Goal: Transaction & Acquisition: Purchase product/service

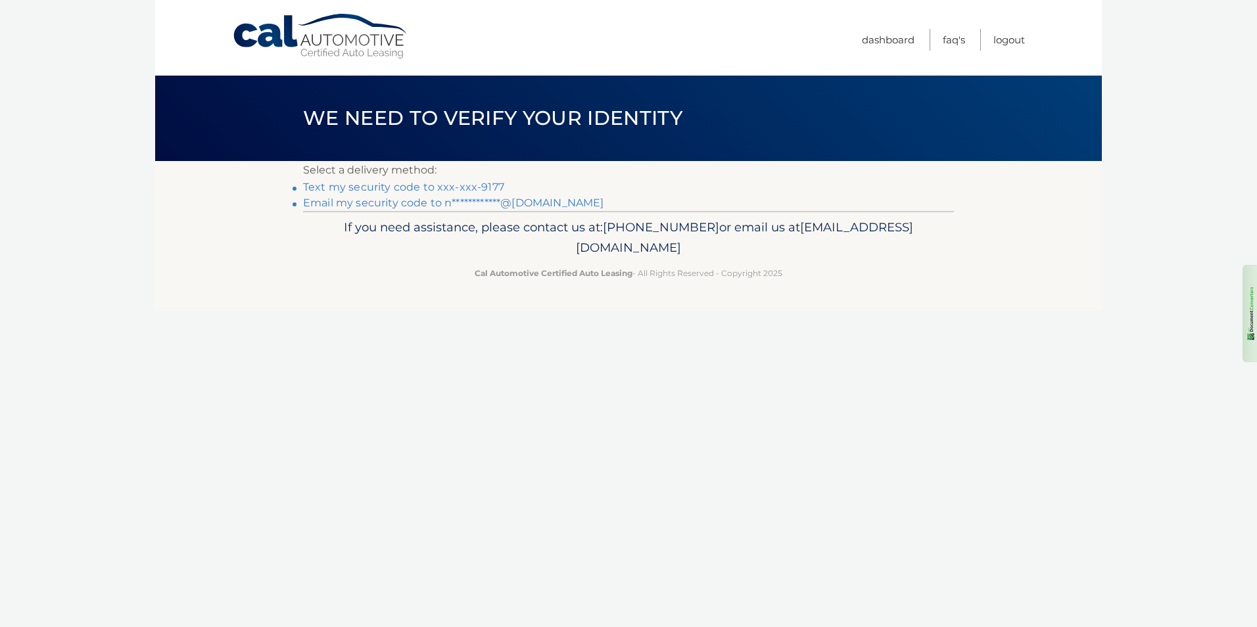
click at [419, 199] on link "**********" at bounding box center [453, 202] width 300 height 12
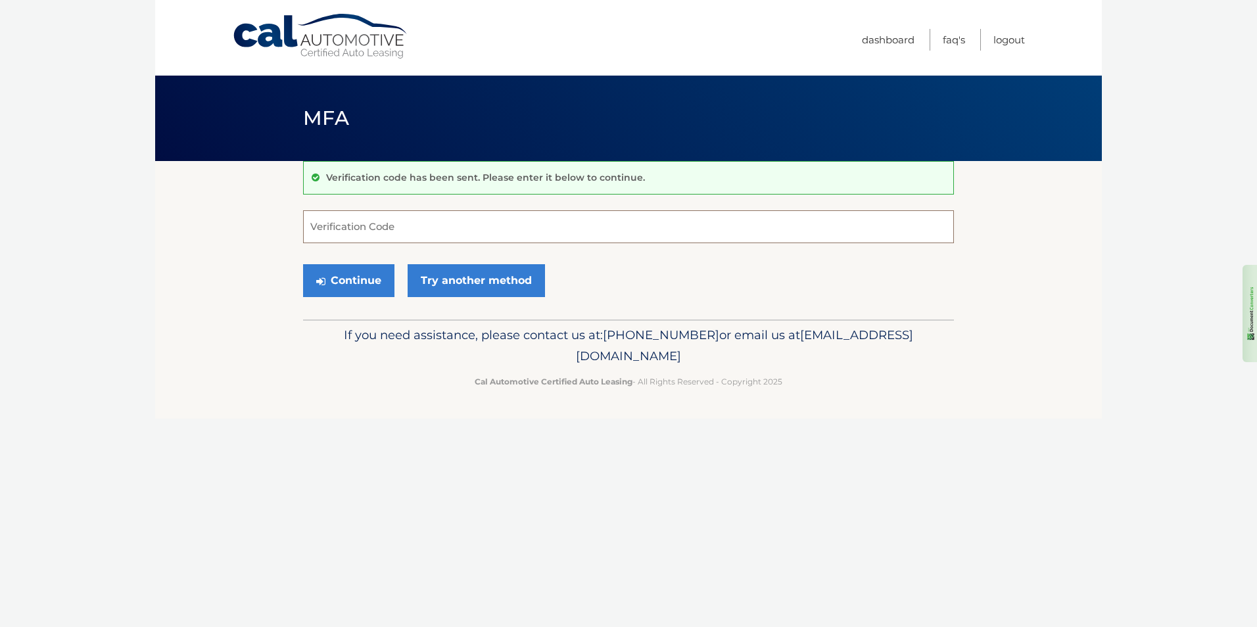
click at [439, 227] on input "Verification Code" at bounding box center [628, 226] width 651 height 33
paste input "981473"
click at [349, 279] on button "Continue" at bounding box center [348, 280] width 91 height 33
click at [358, 231] on input "981473" at bounding box center [628, 226] width 651 height 33
type input "9"
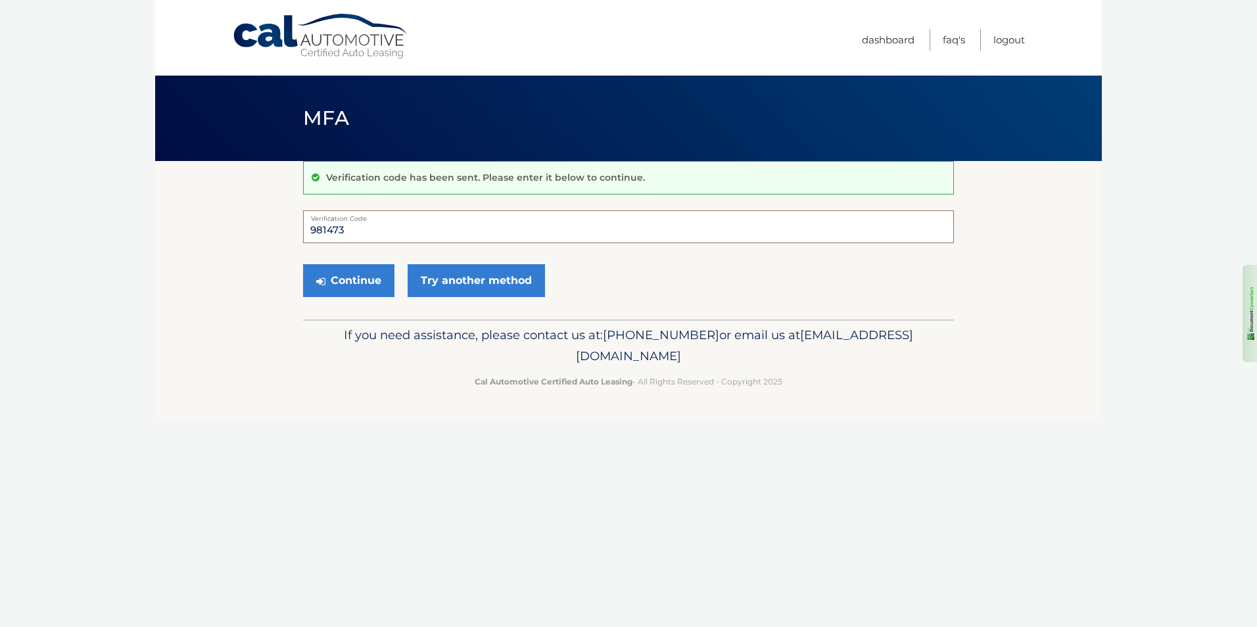
type input "981473"
click at [360, 279] on button "Continue" at bounding box center [348, 280] width 91 height 33
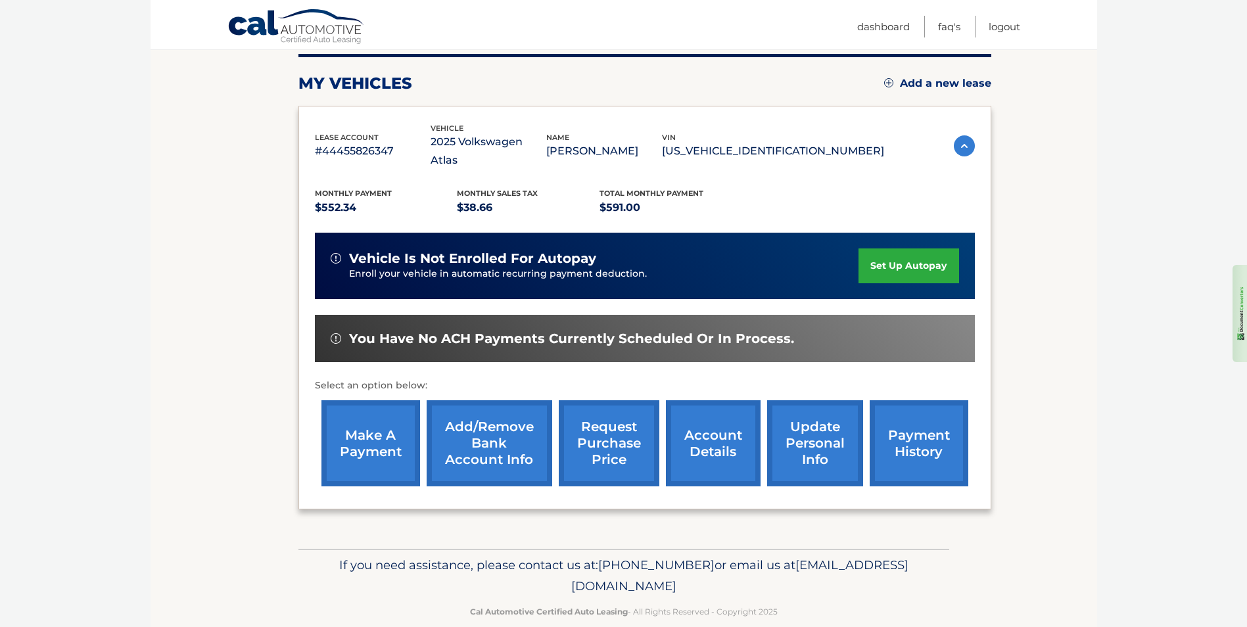
scroll to position [170, 0]
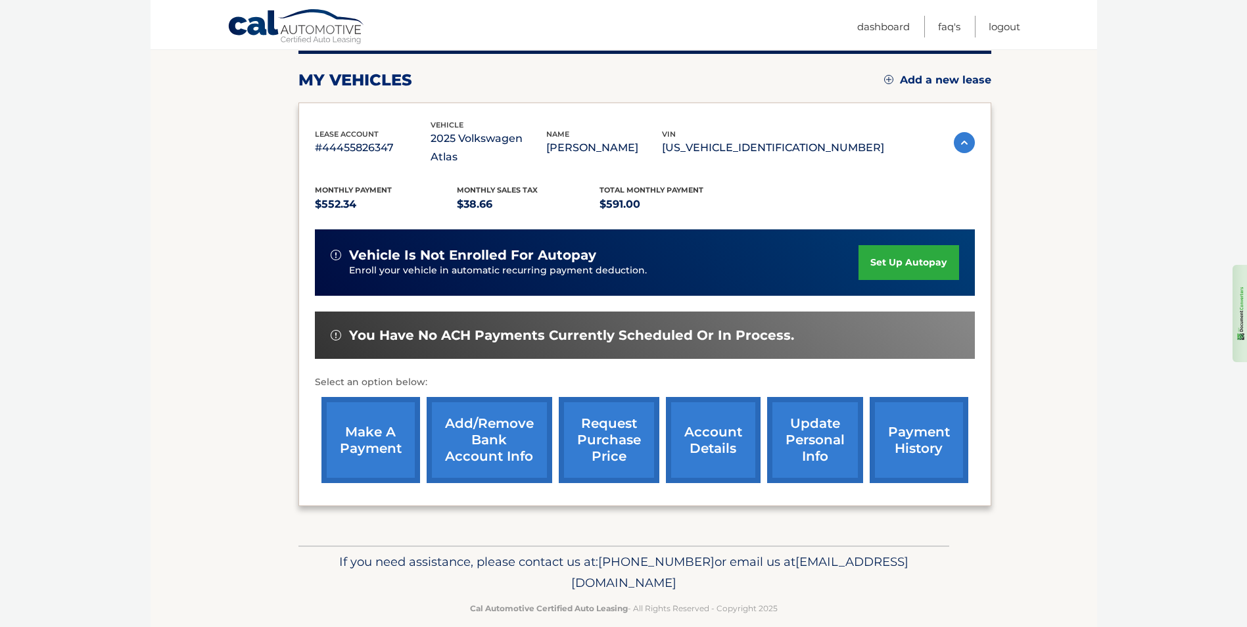
click at [359, 405] on link "make a payment" at bounding box center [370, 440] width 99 height 86
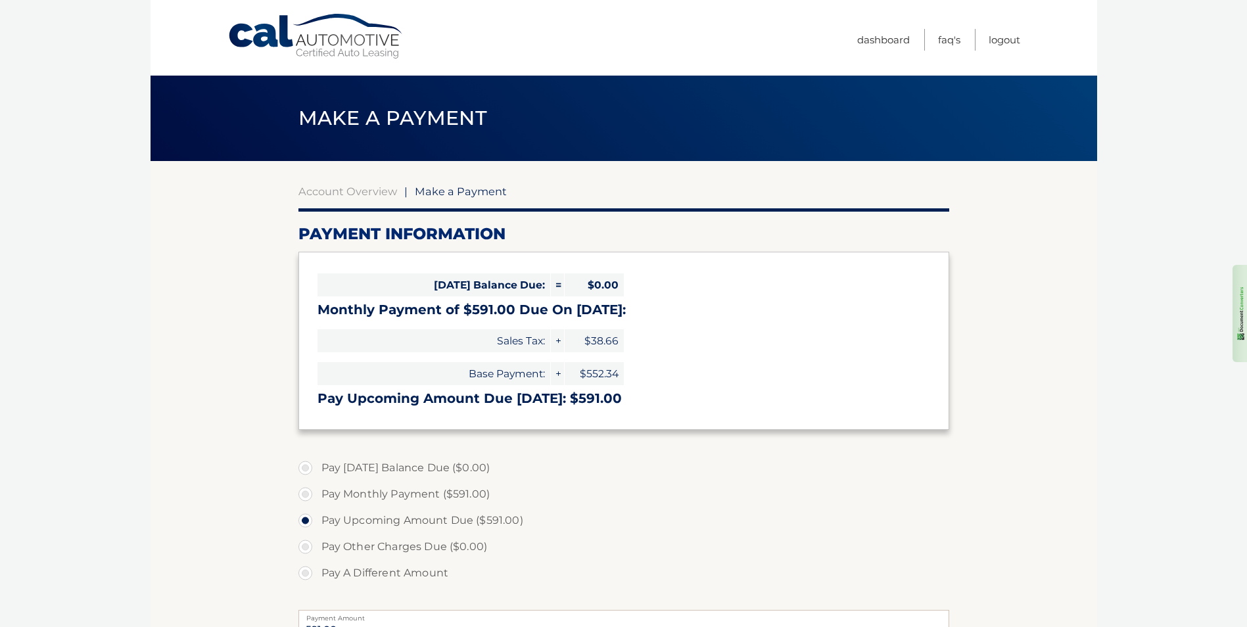
select select "ZGNiMjg2MzctYTQyNi00YThhLWIzNTctMDEwYjcxYzNiYjI5"
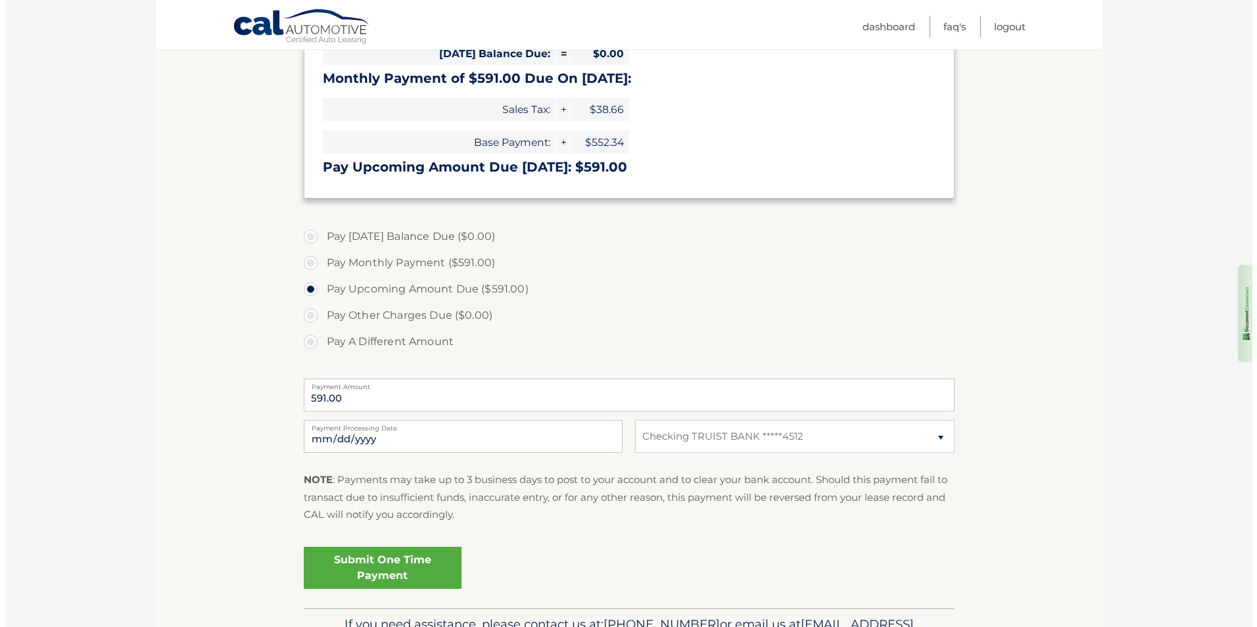
scroll to position [263, 0]
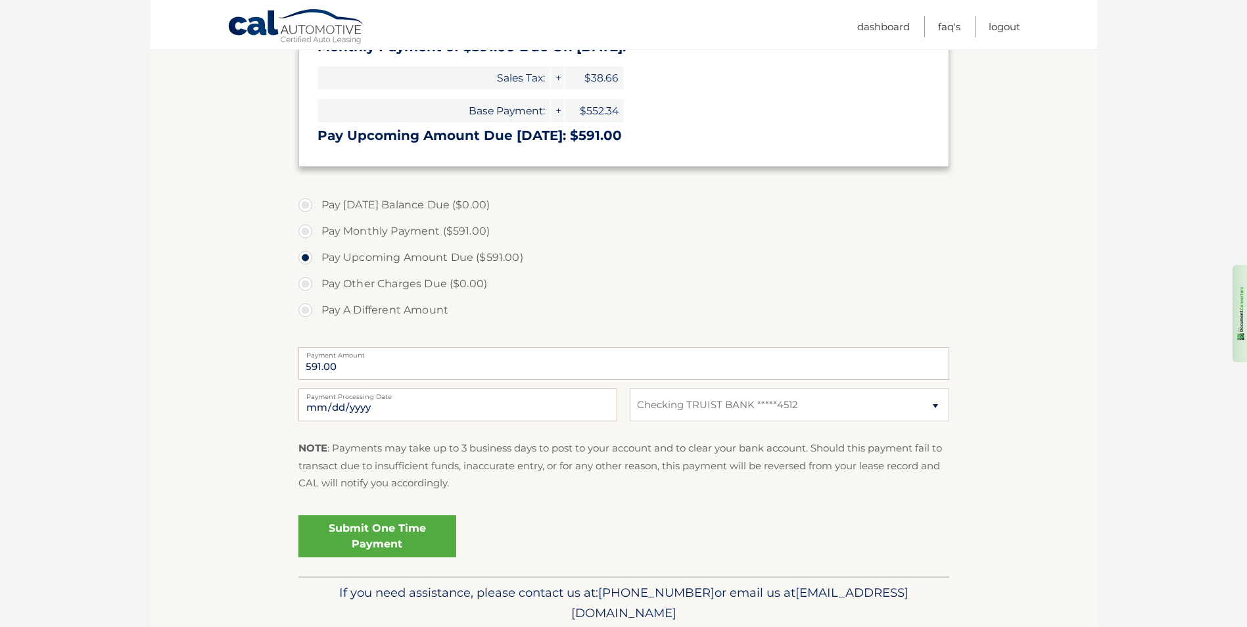
click at [384, 536] on link "Submit One Time Payment" at bounding box center [377, 536] width 158 height 42
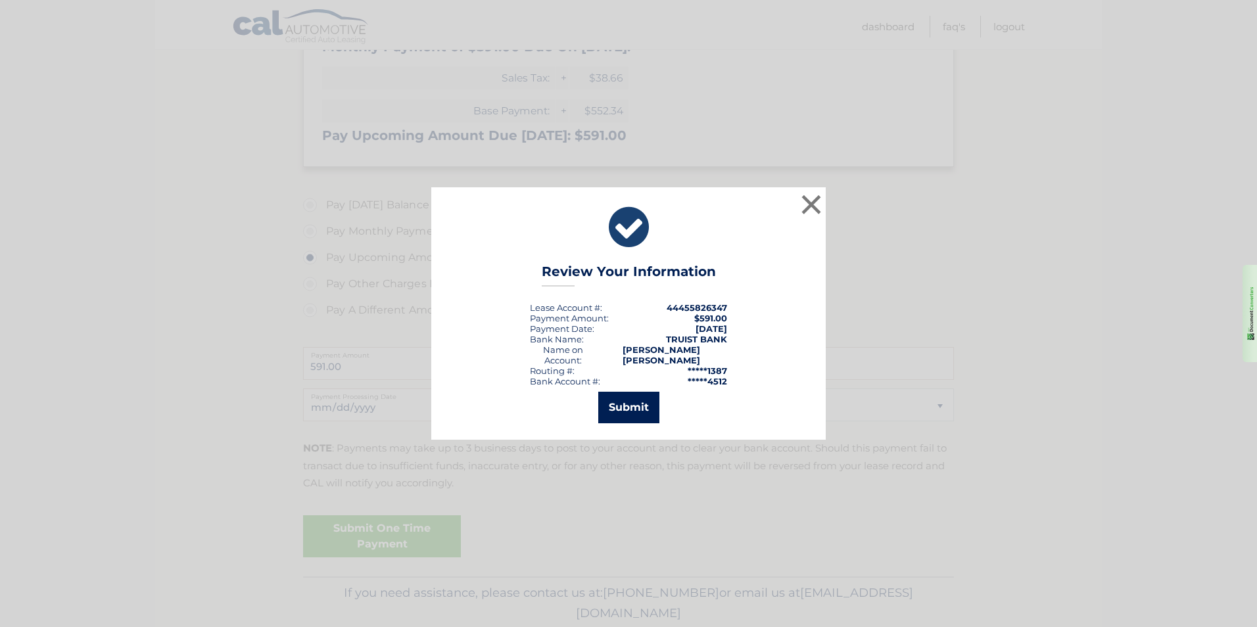
click at [620, 394] on button "Submit" at bounding box center [628, 408] width 61 height 32
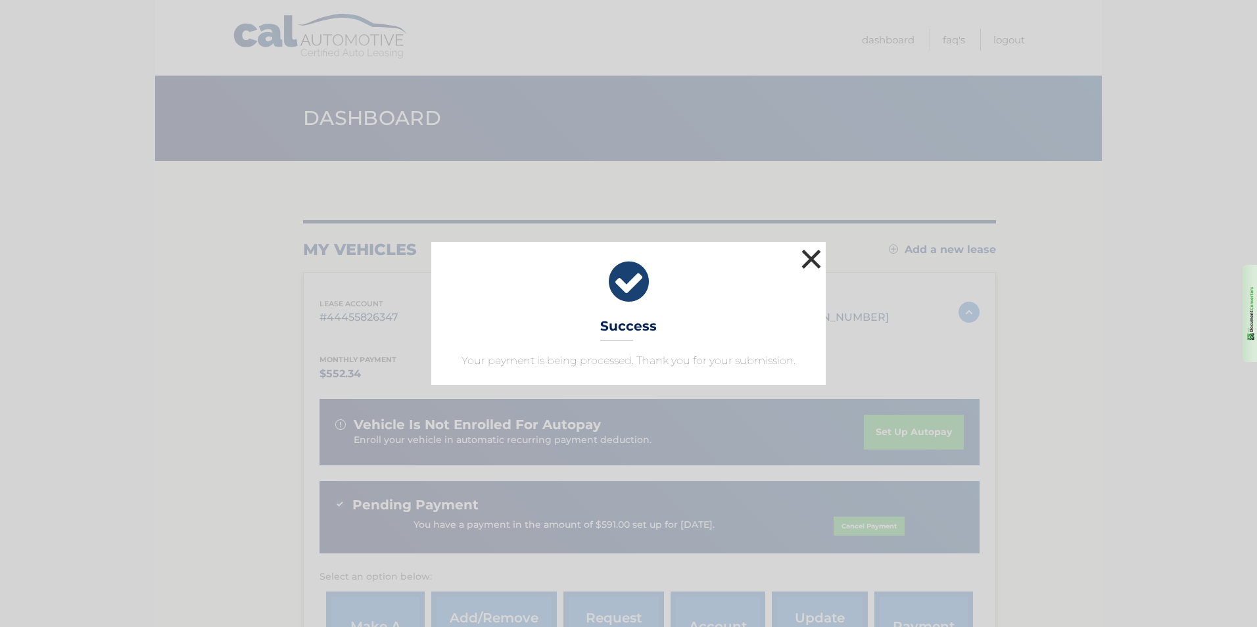
click at [810, 255] on button "×" at bounding box center [811, 259] width 26 height 26
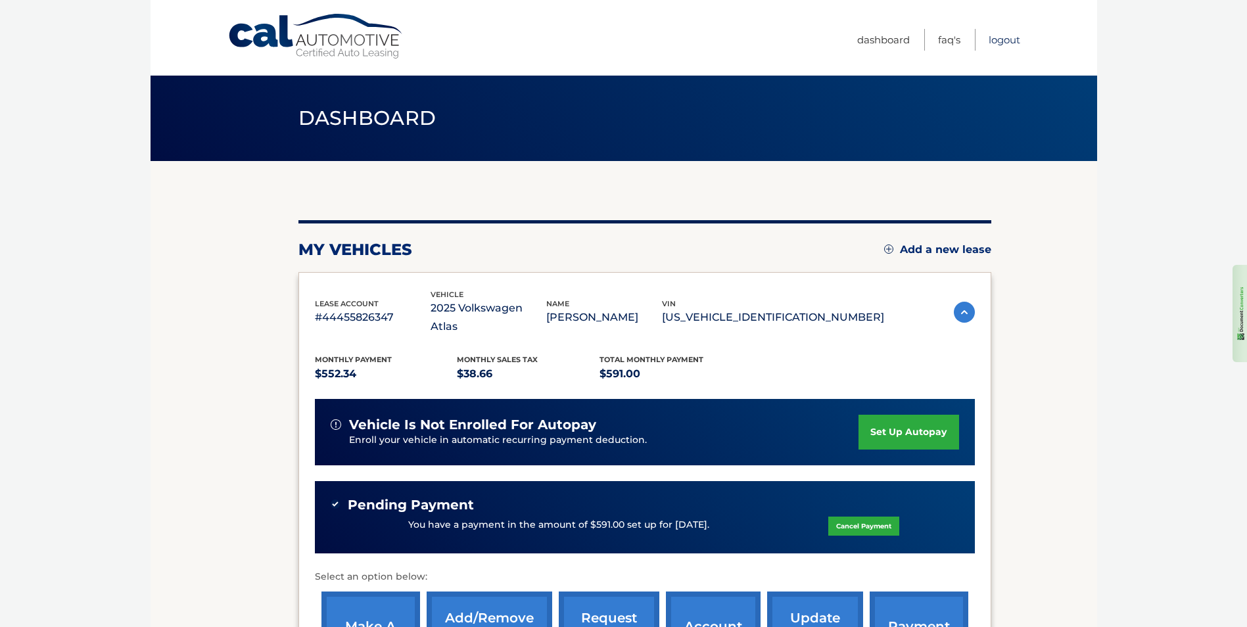
click at [1003, 37] on link "Logout" at bounding box center [1004, 40] width 32 height 22
